Goal: Information Seeking & Learning: Learn about a topic

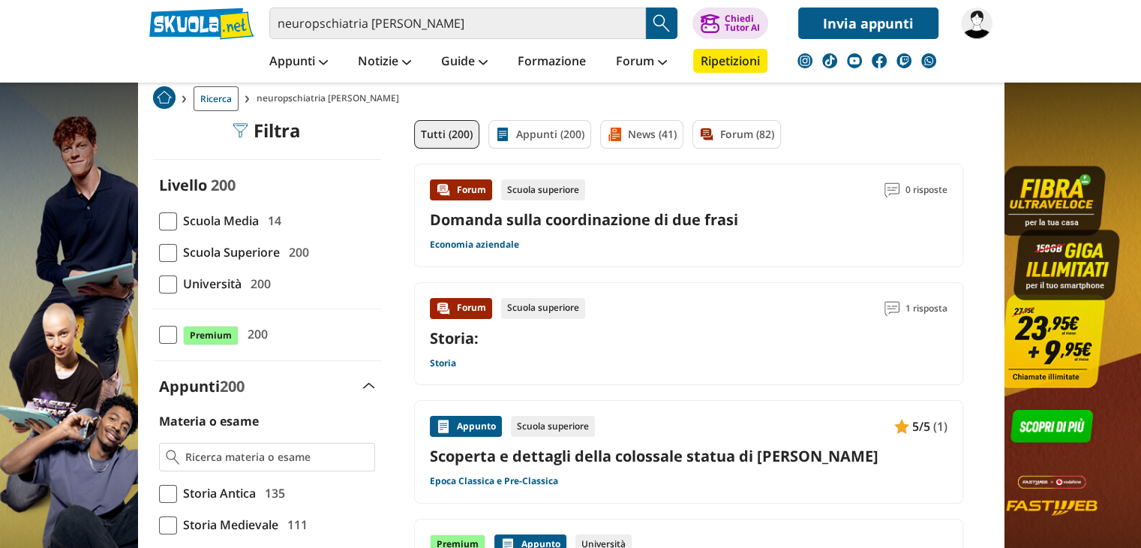
scroll to position [92, 0]
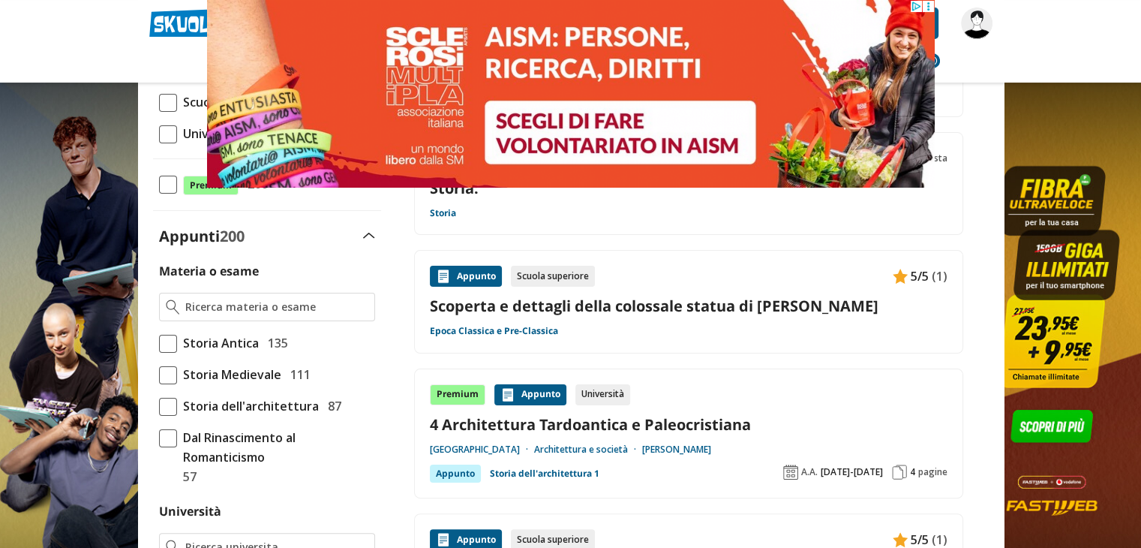
scroll to position [0, 0]
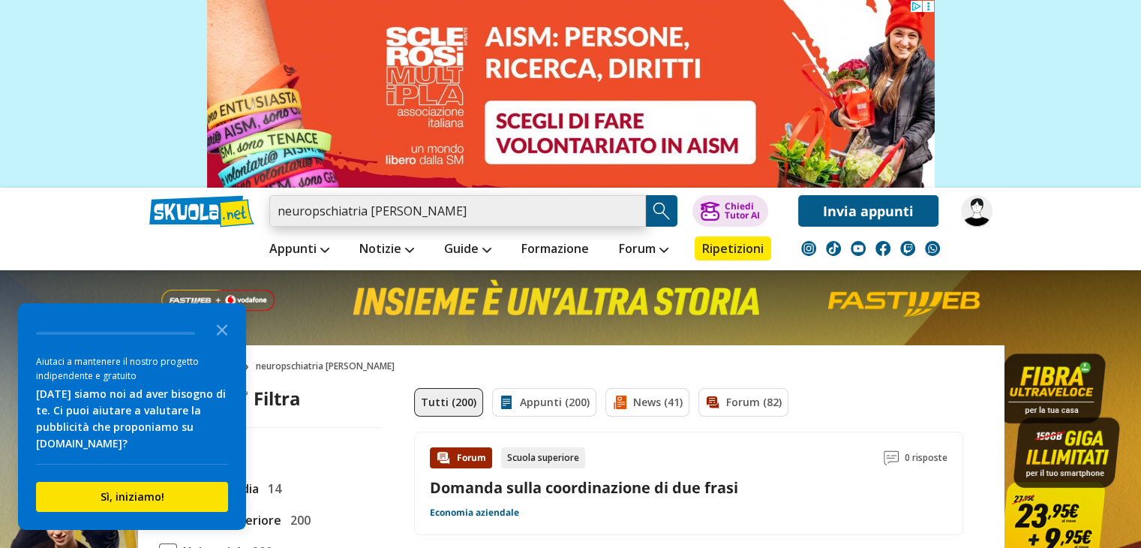
click at [430, 200] on input "neuropschiatria costantino" at bounding box center [457, 211] width 377 height 32
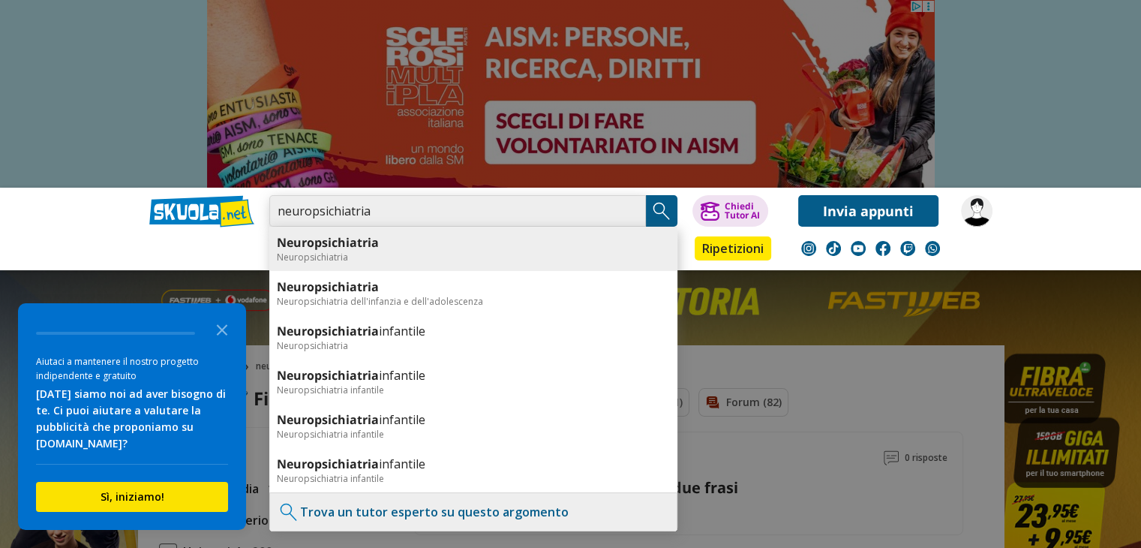
type input "neuropsichiatria"
click at [417, 248] on link "Neuropsichiatria" at bounding box center [473, 242] width 393 height 17
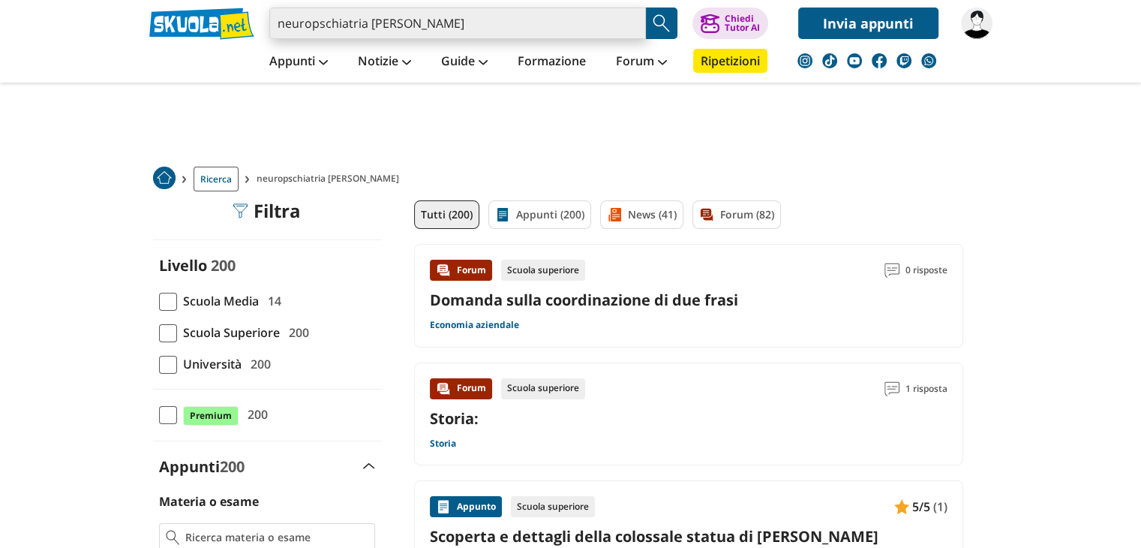
click at [457, 22] on input "neuropschiatria costantino" at bounding box center [457, 24] width 377 height 32
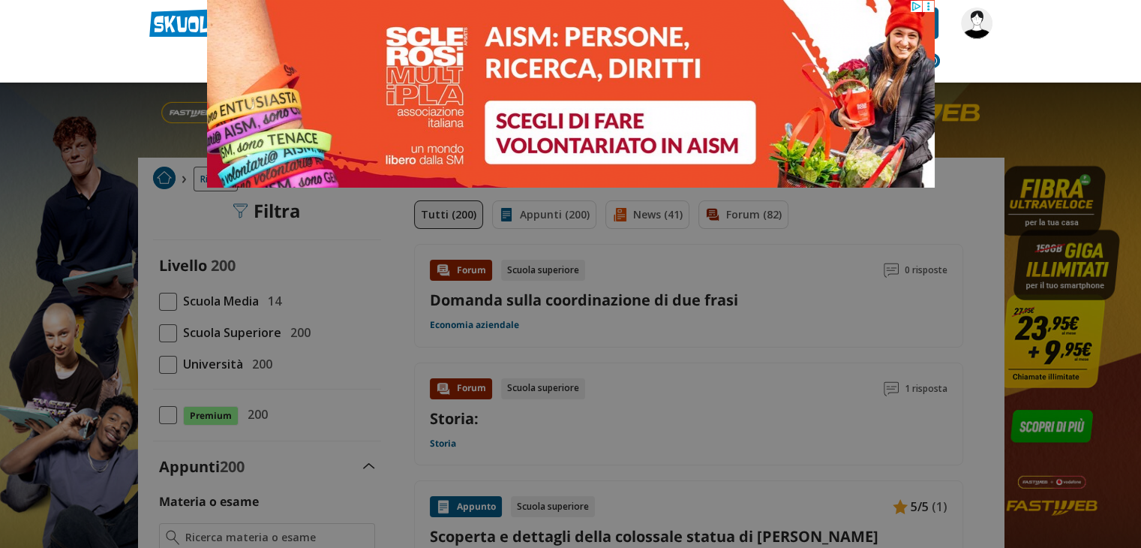
type input "neurop"
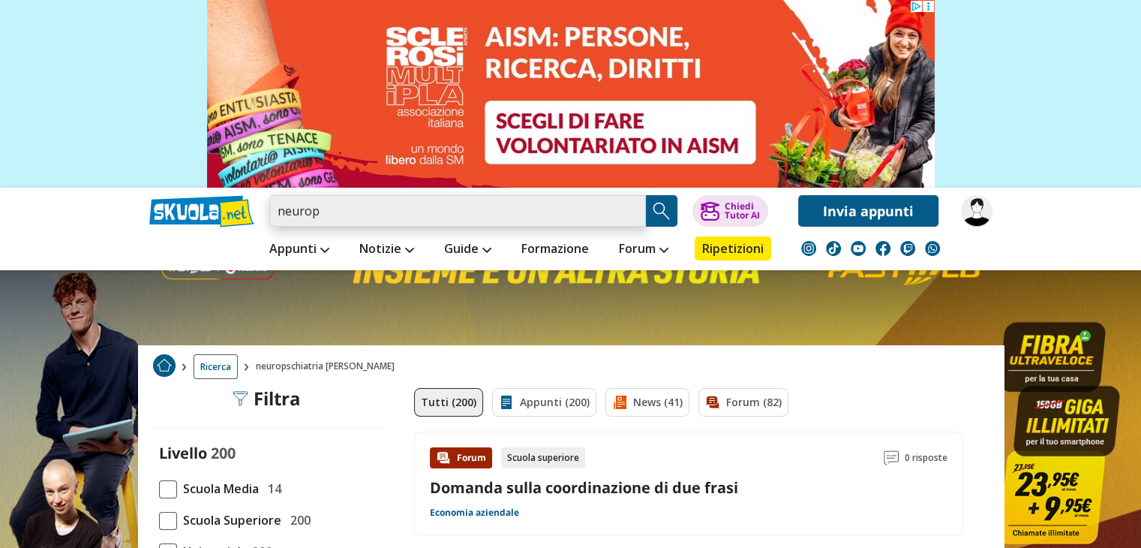
drag, startPoint x: 350, startPoint y: 204, endPoint x: 264, endPoint y: 223, distance: 88.3
click at [264, 223] on div "neurop Farmaci - effetti collaterali Psicofarmacologia Neurop sicologia - fonda…" at bounding box center [571, 207] width 866 height 39
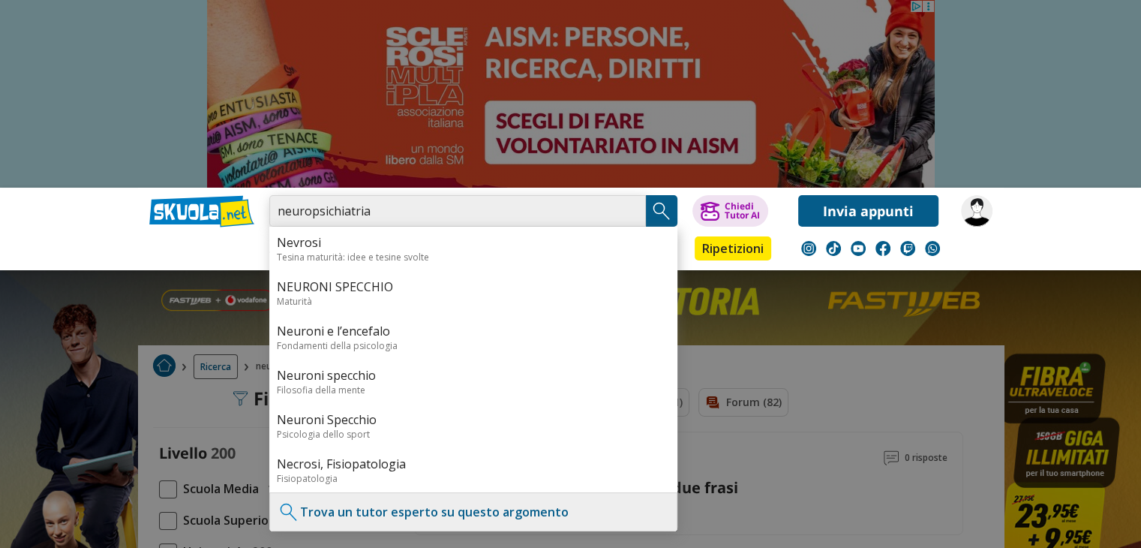
type input "neuropsichiatria"
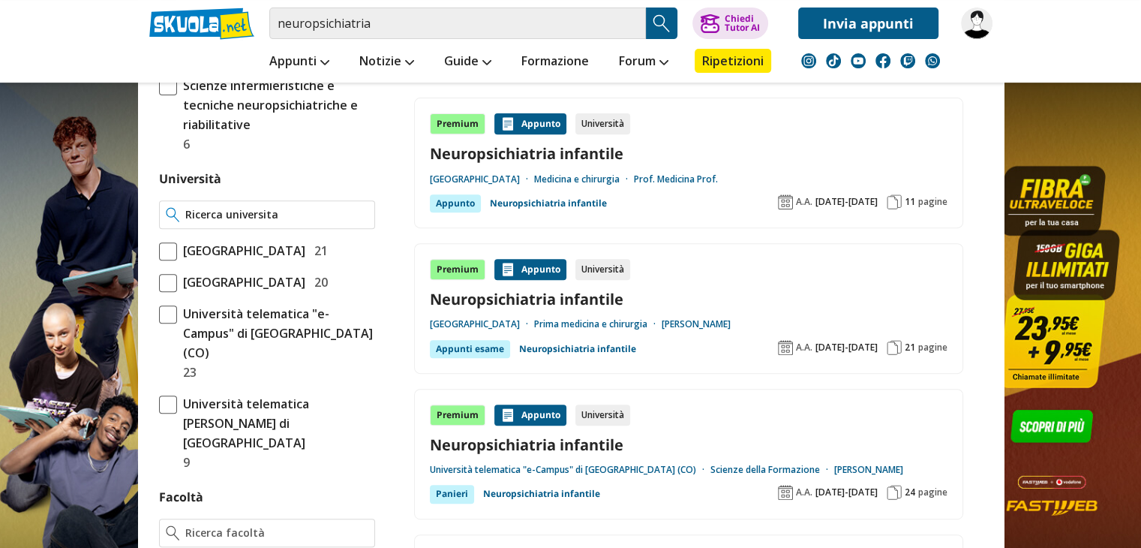
scroll to position [585, 0]
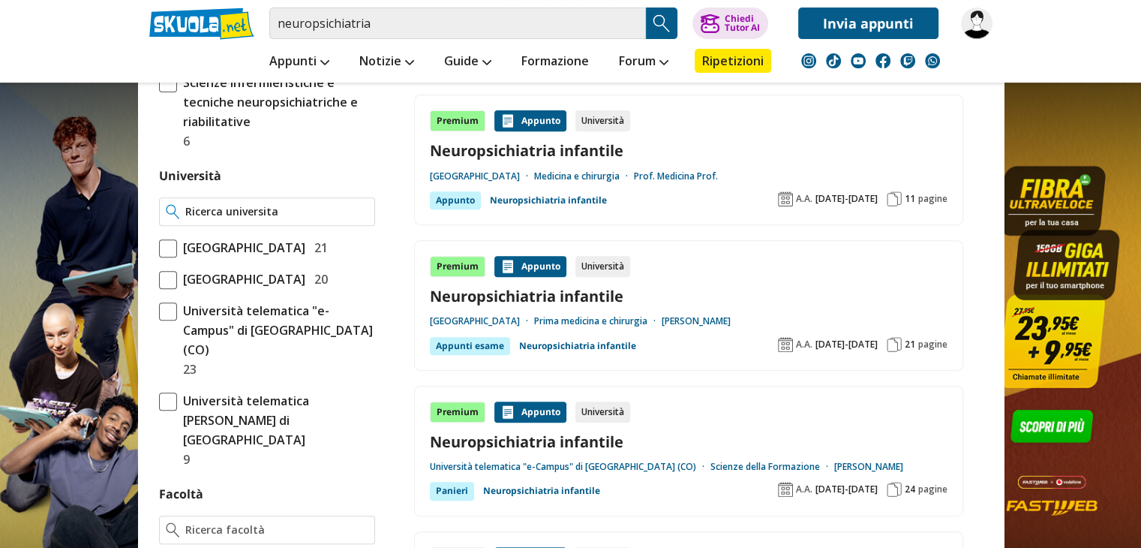
click at [270, 197] on div at bounding box center [267, 211] width 216 height 29
click at [263, 201] on div at bounding box center [267, 211] width 216 height 29
click at [259, 205] on input "Università" at bounding box center [276, 211] width 182 height 15
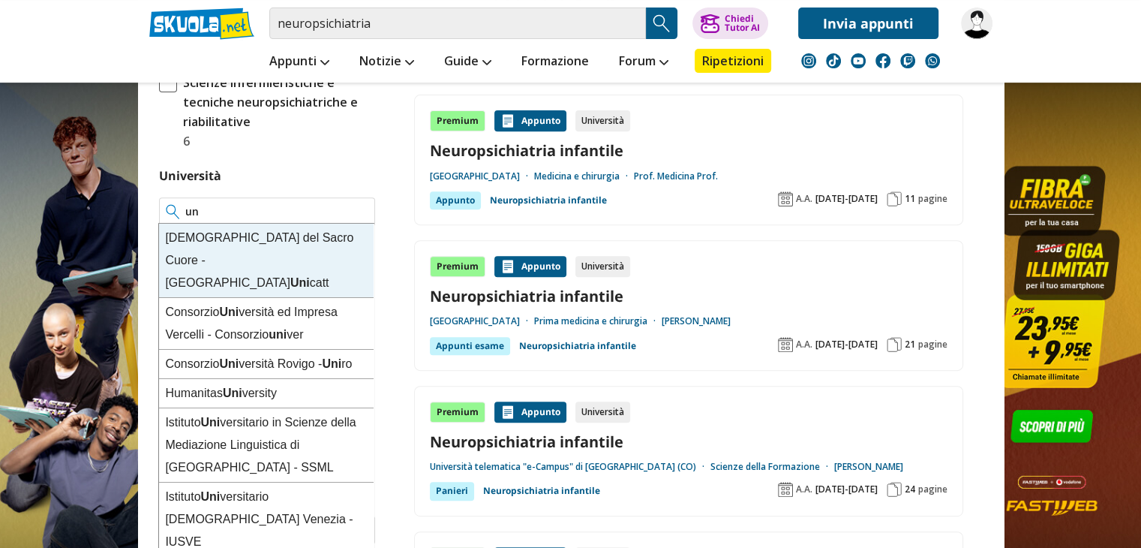
type input "u"
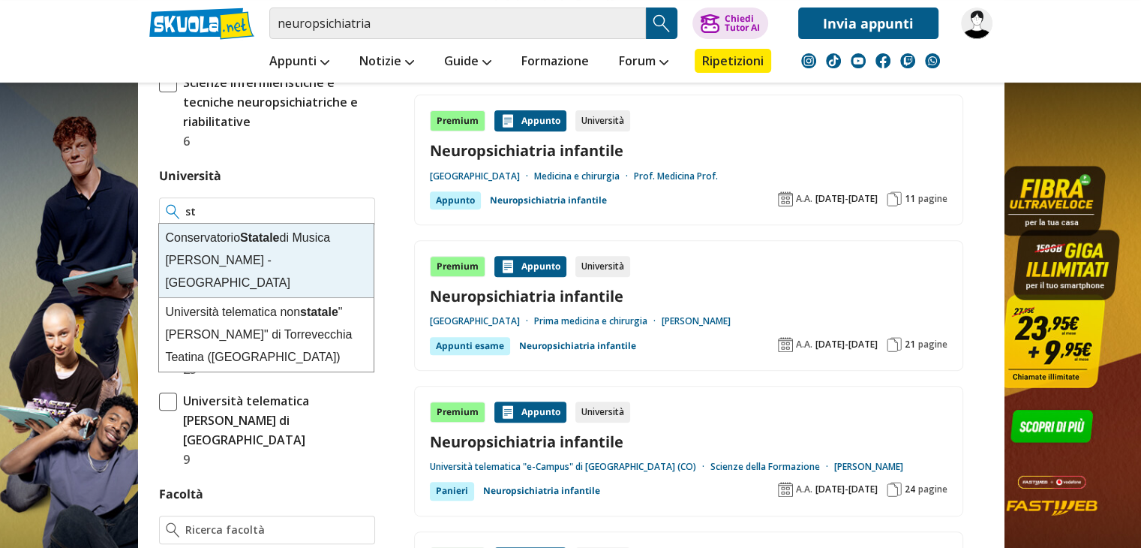
type input "s"
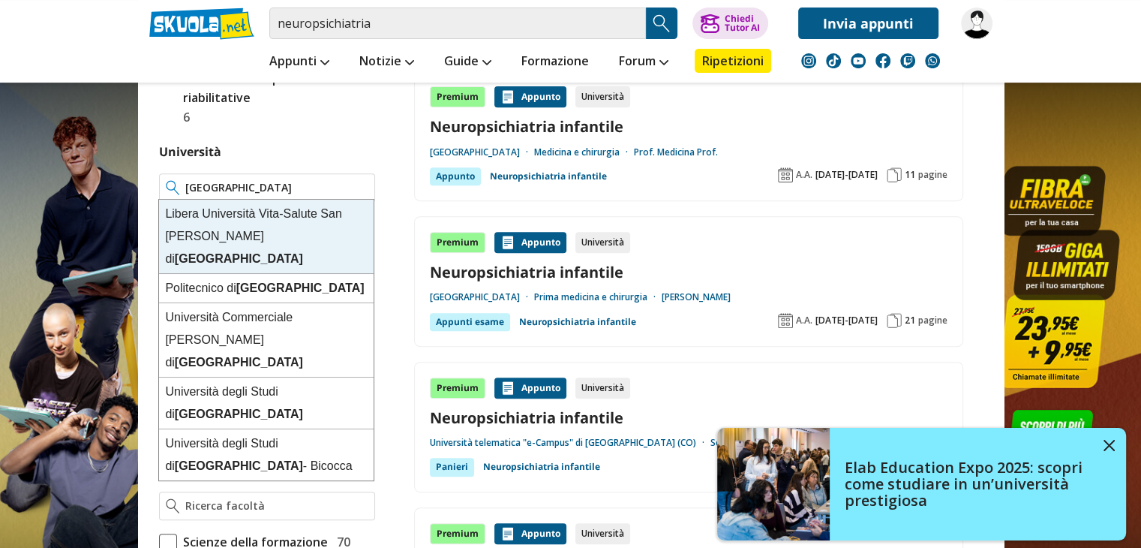
scroll to position [612, 0]
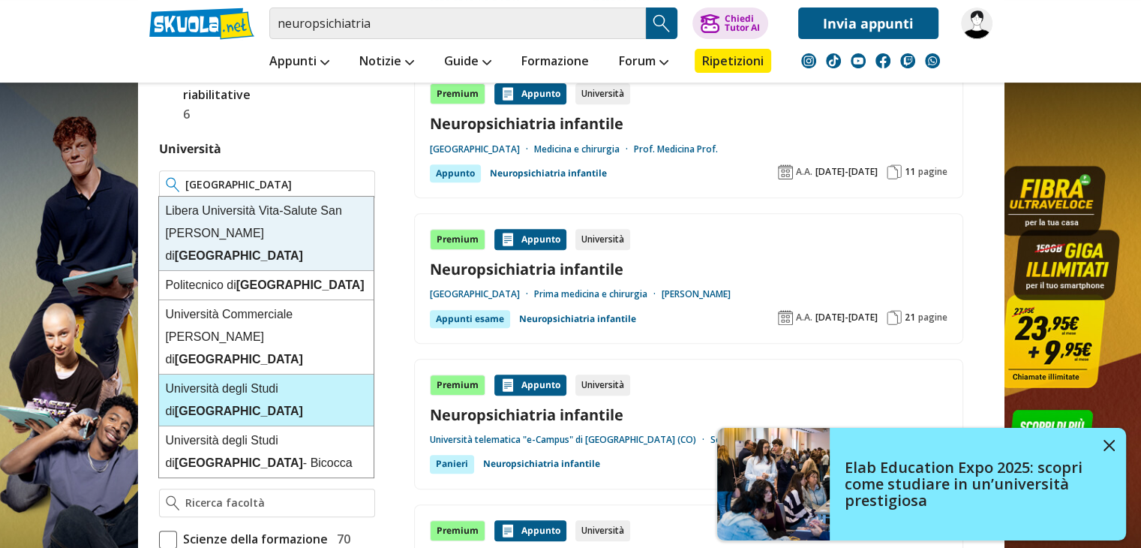
click at [297, 404] on strong "[GEOGRAPHIC_DATA]" at bounding box center [239, 410] width 128 height 13
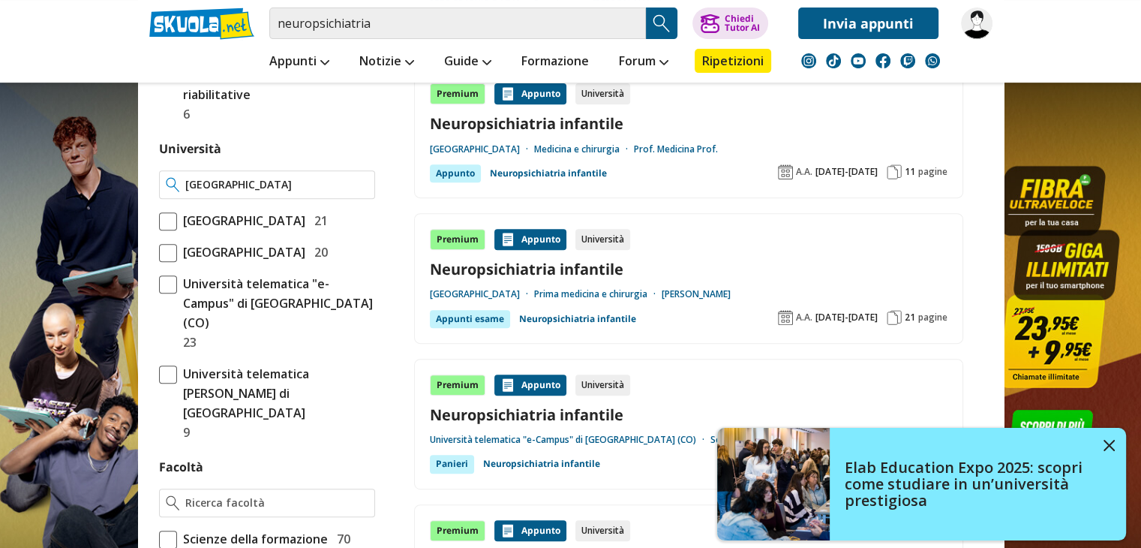
type input "[GEOGRAPHIC_DATA]"
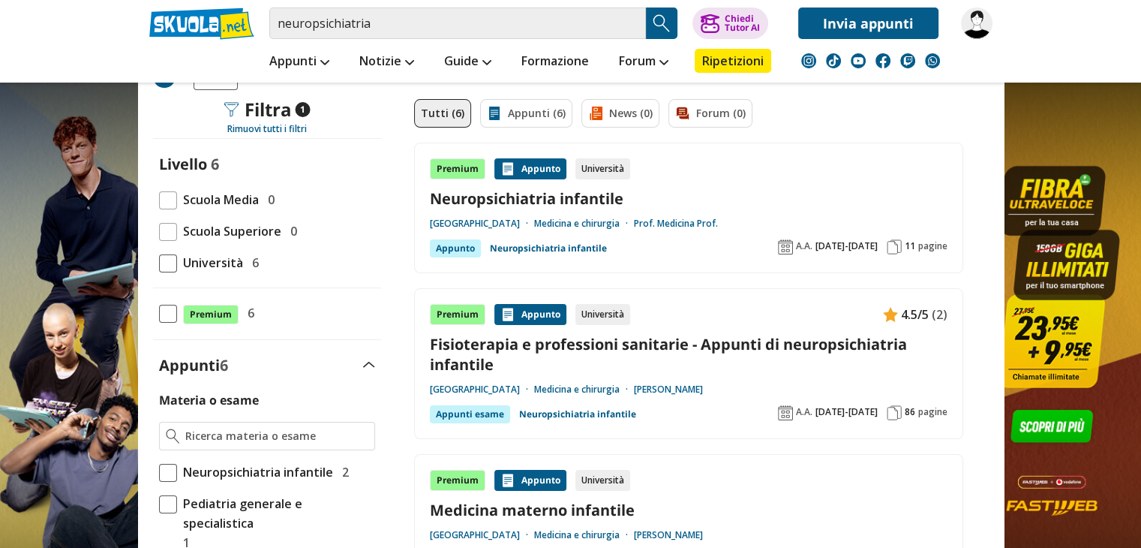
scroll to position [102, 0]
click at [539, 200] on link "Neuropsichiatria infantile" at bounding box center [689, 198] width 518 height 20
click at [494, 344] on link "Fisioterapia e professioni sanitarie - Appunti di neuropsichiatria infantile" at bounding box center [689, 353] width 518 height 41
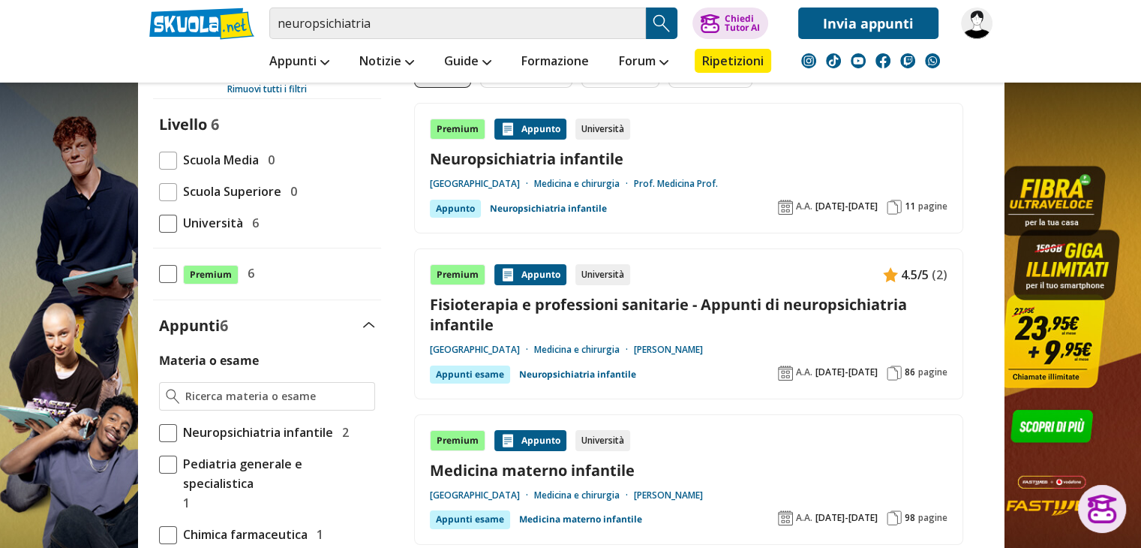
scroll to position [165, 0]
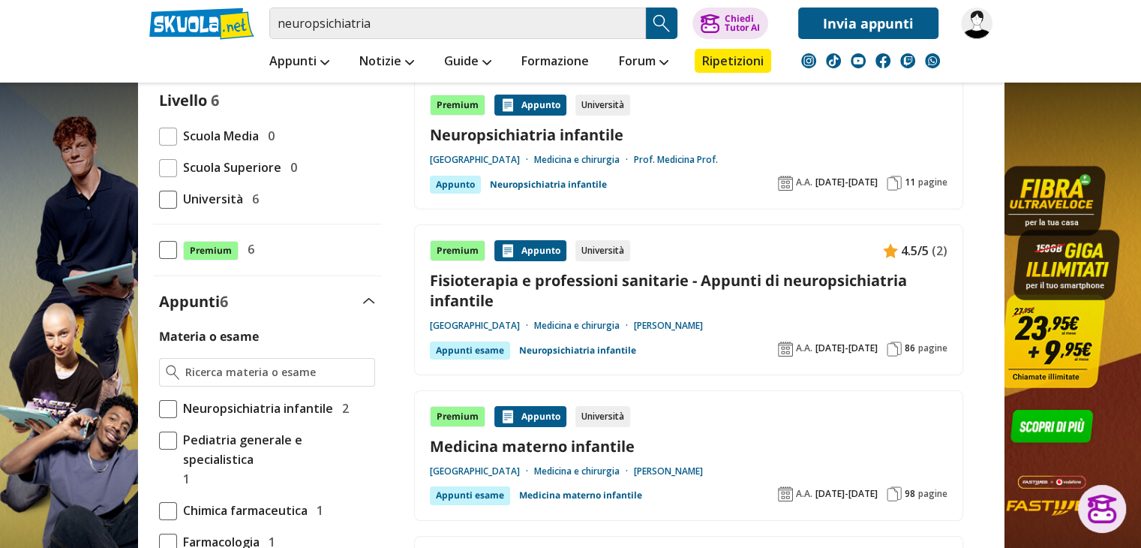
click at [560, 445] on link "Medicina materno infantile" at bounding box center [689, 446] width 518 height 20
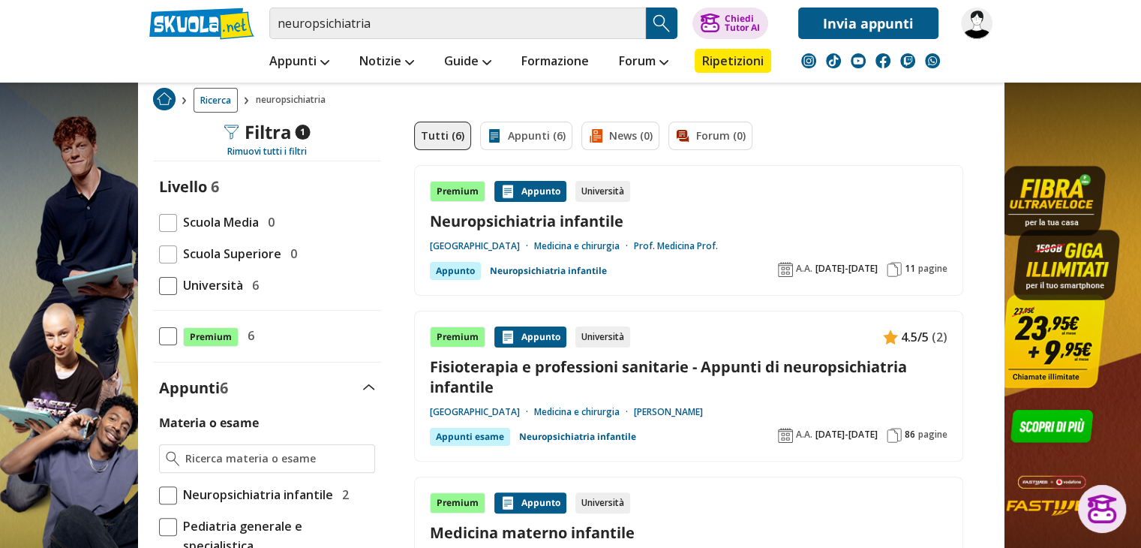
scroll to position [267, 0]
